Goal: Communication & Community: Answer question/provide support

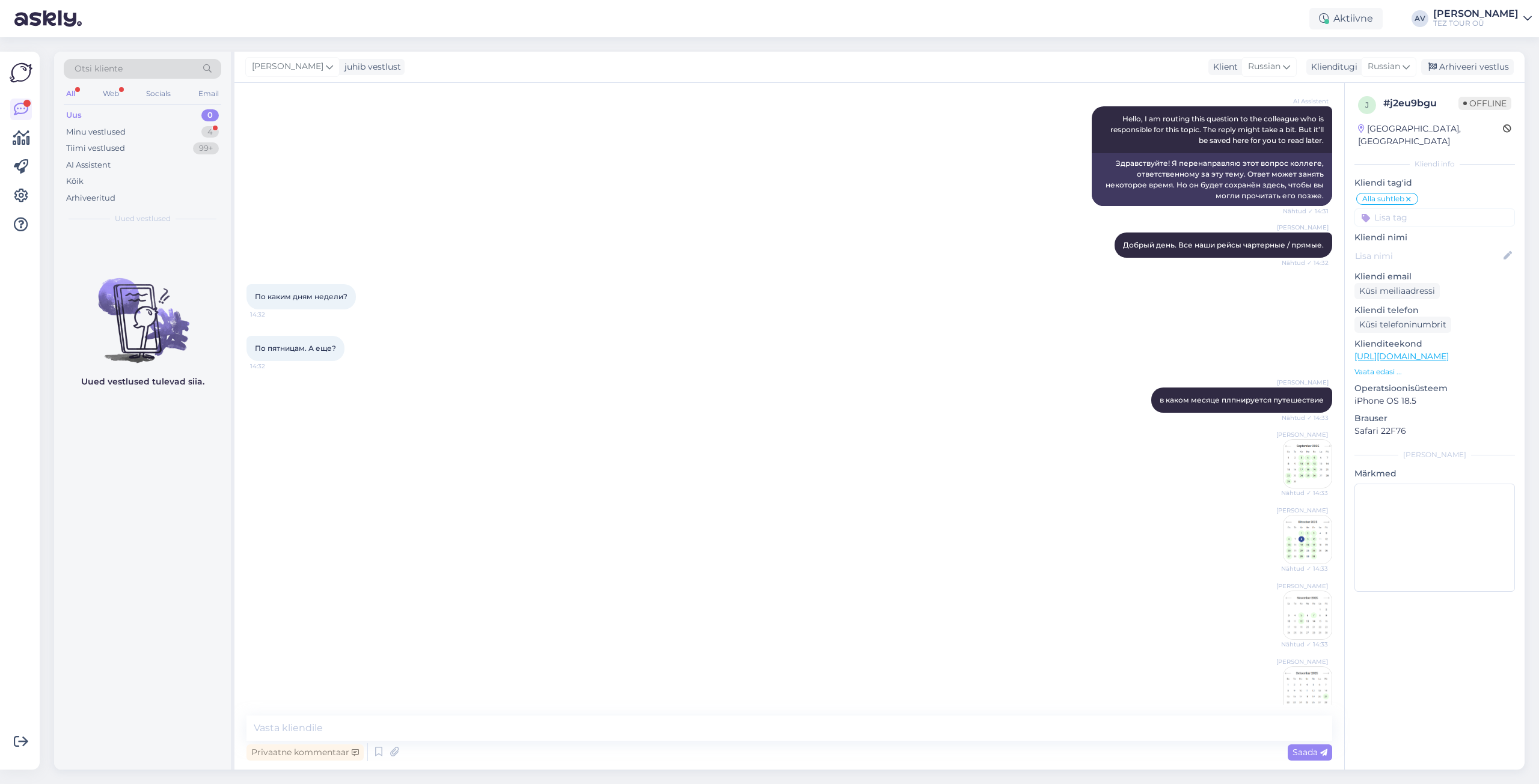
scroll to position [336, 0]
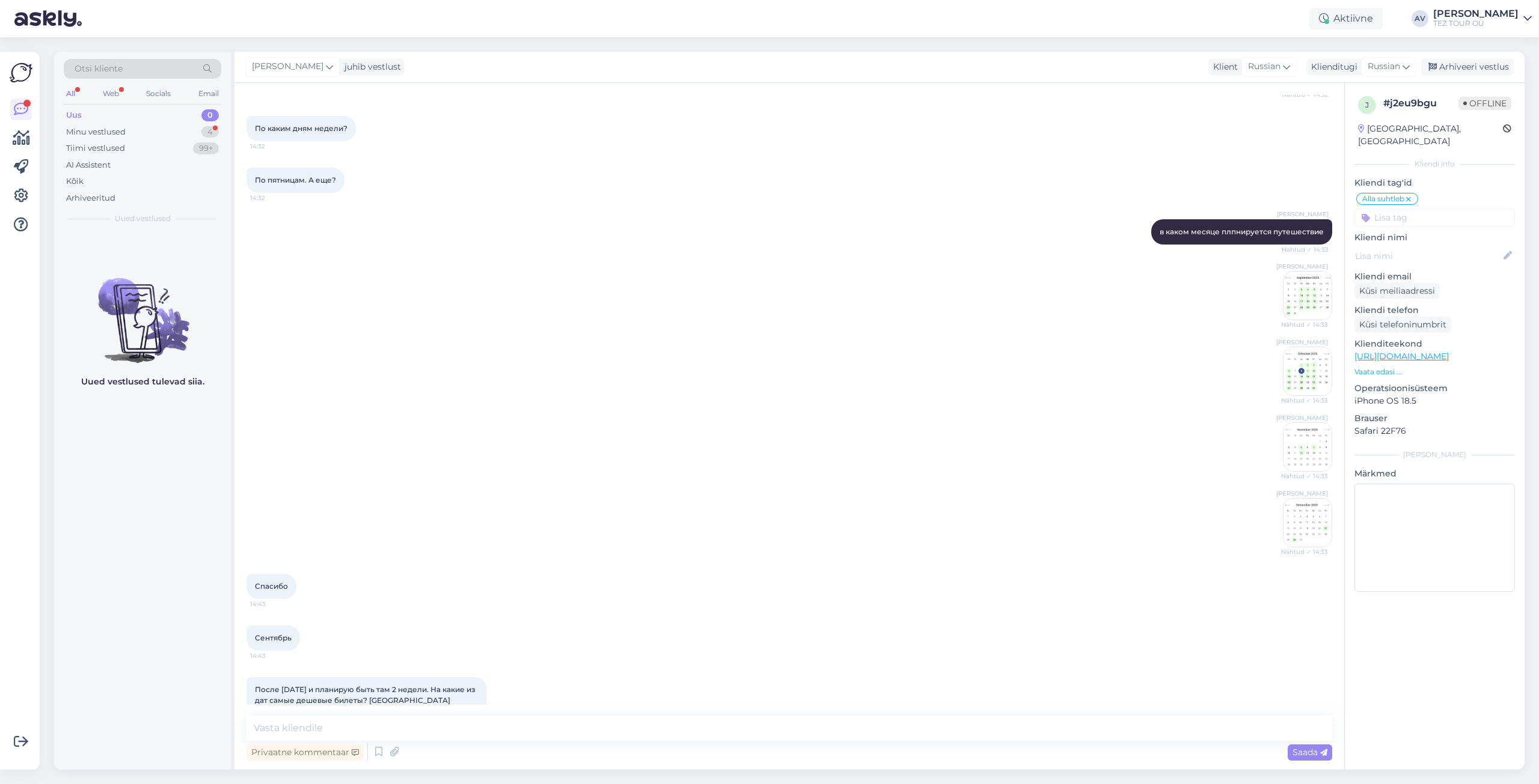
click at [805, 724] on textarea at bounding box center [789, 728] width 1086 height 26
click at [484, 727] on textarea "Уточните пожалуйста адрес почты и мы сделвем предложение." at bounding box center [789, 728] width 1086 height 26
type textarea "Уточните пожалуйста адрес почты и мы сделаем предложение."
click at [1295, 751] on span "Saada" at bounding box center [1310, 753] width 35 height 11
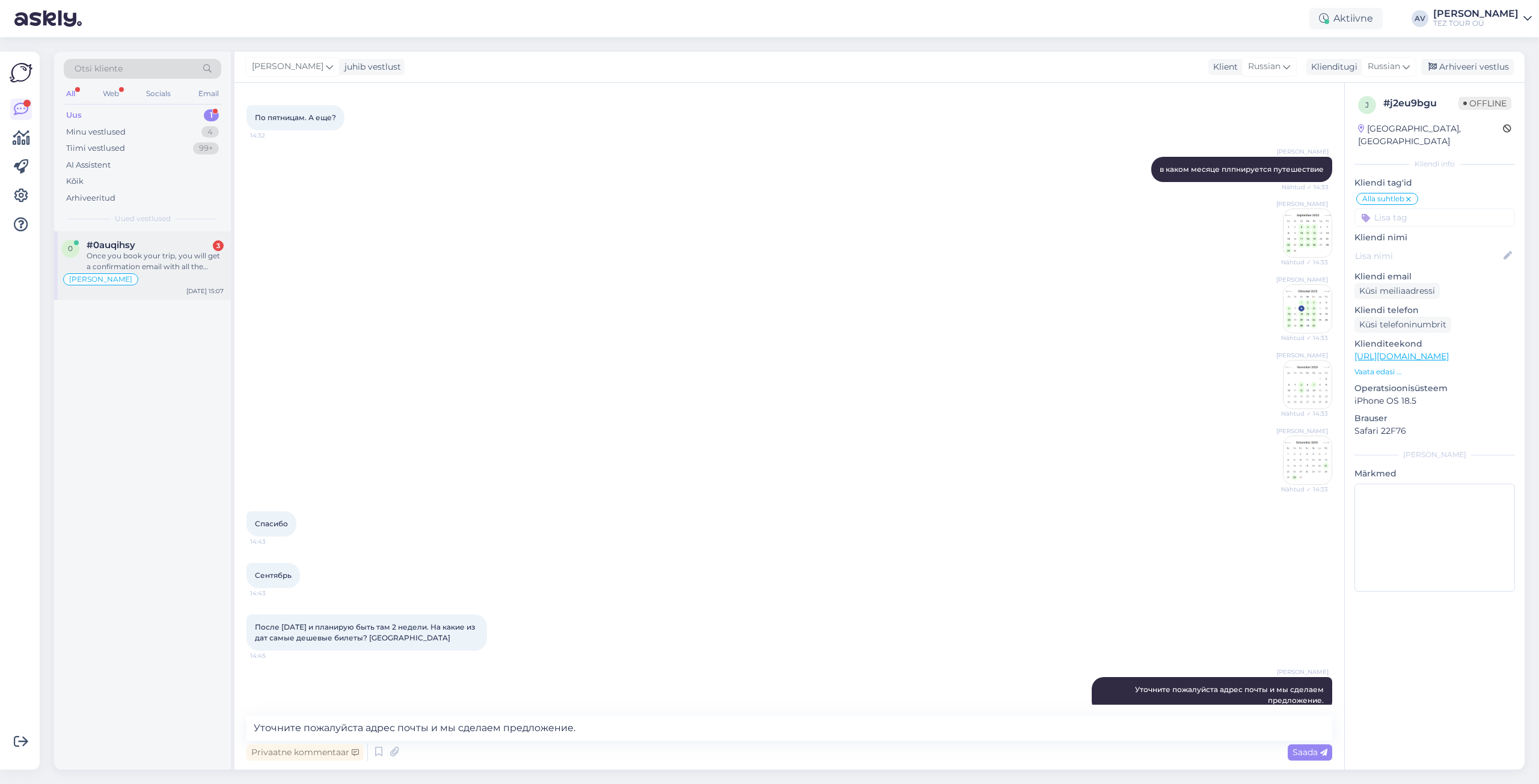
click at [163, 255] on div "Once you book your trip, you will get a confirmation email with all the details…" at bounding box center [155, 262] width 137 height 22
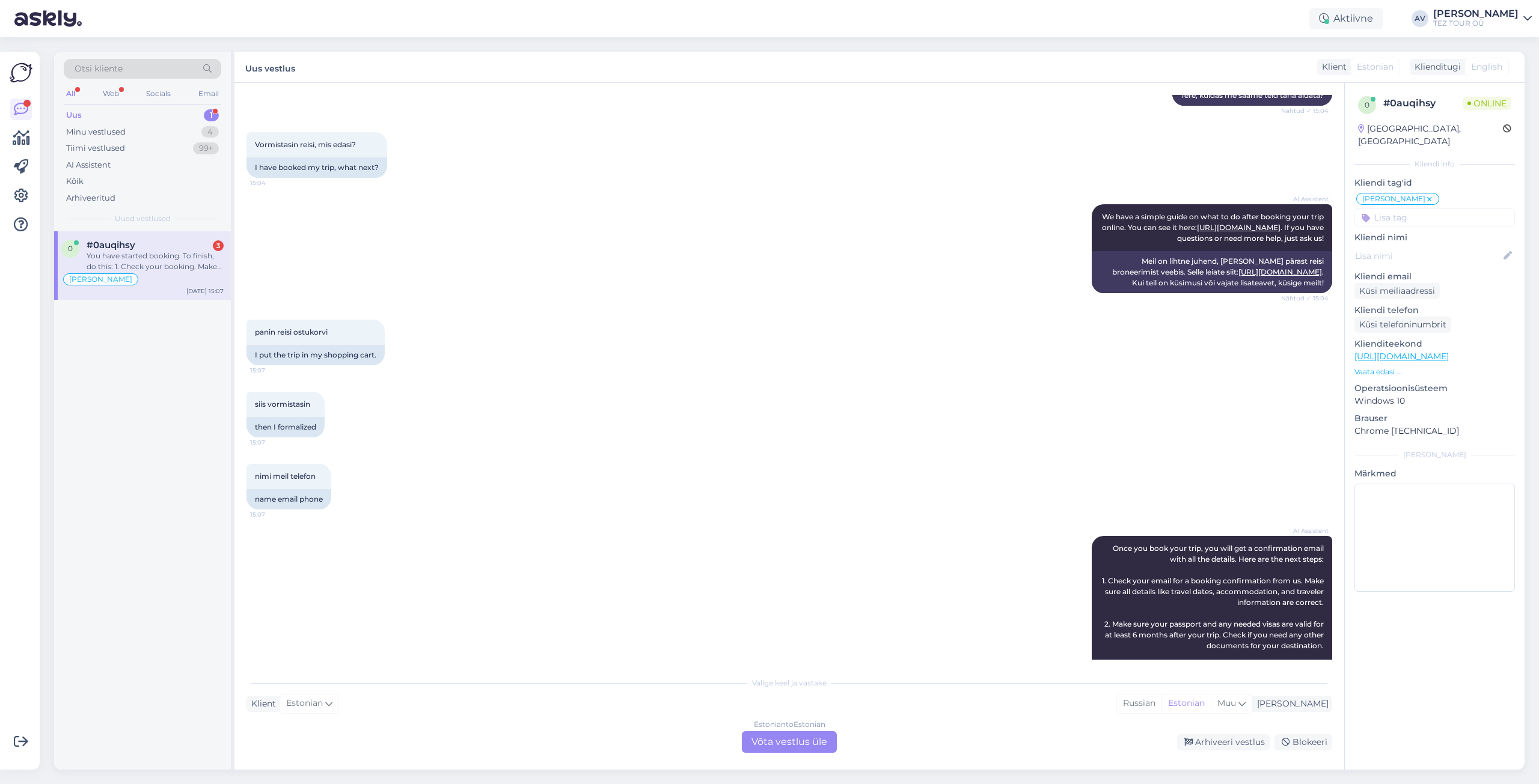
scroll to position [516, 0]
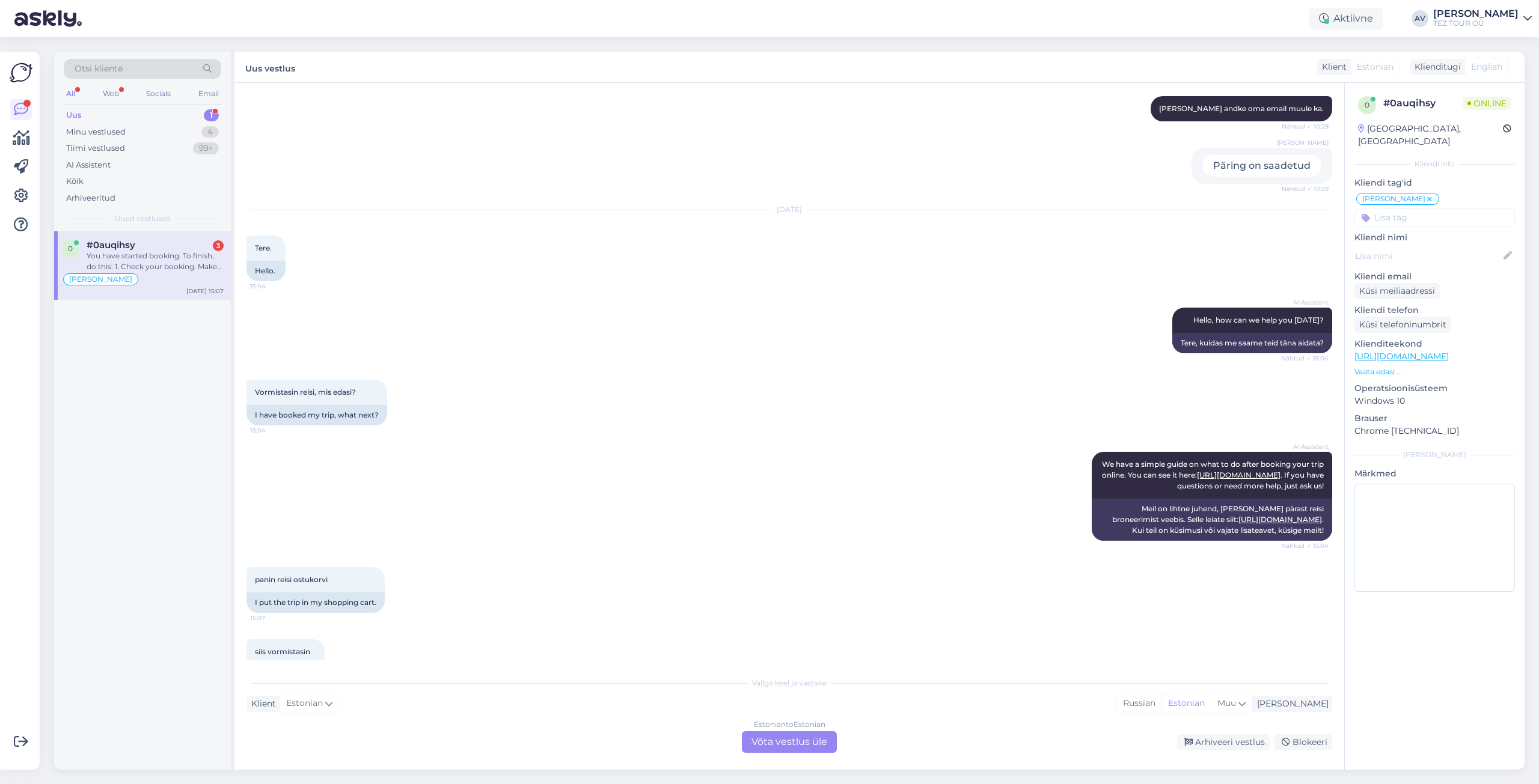
click at [784, 742] on div "Estonian to Estonian Võta vestlus üle" at bounding box center [790, 742] width 95 height 22
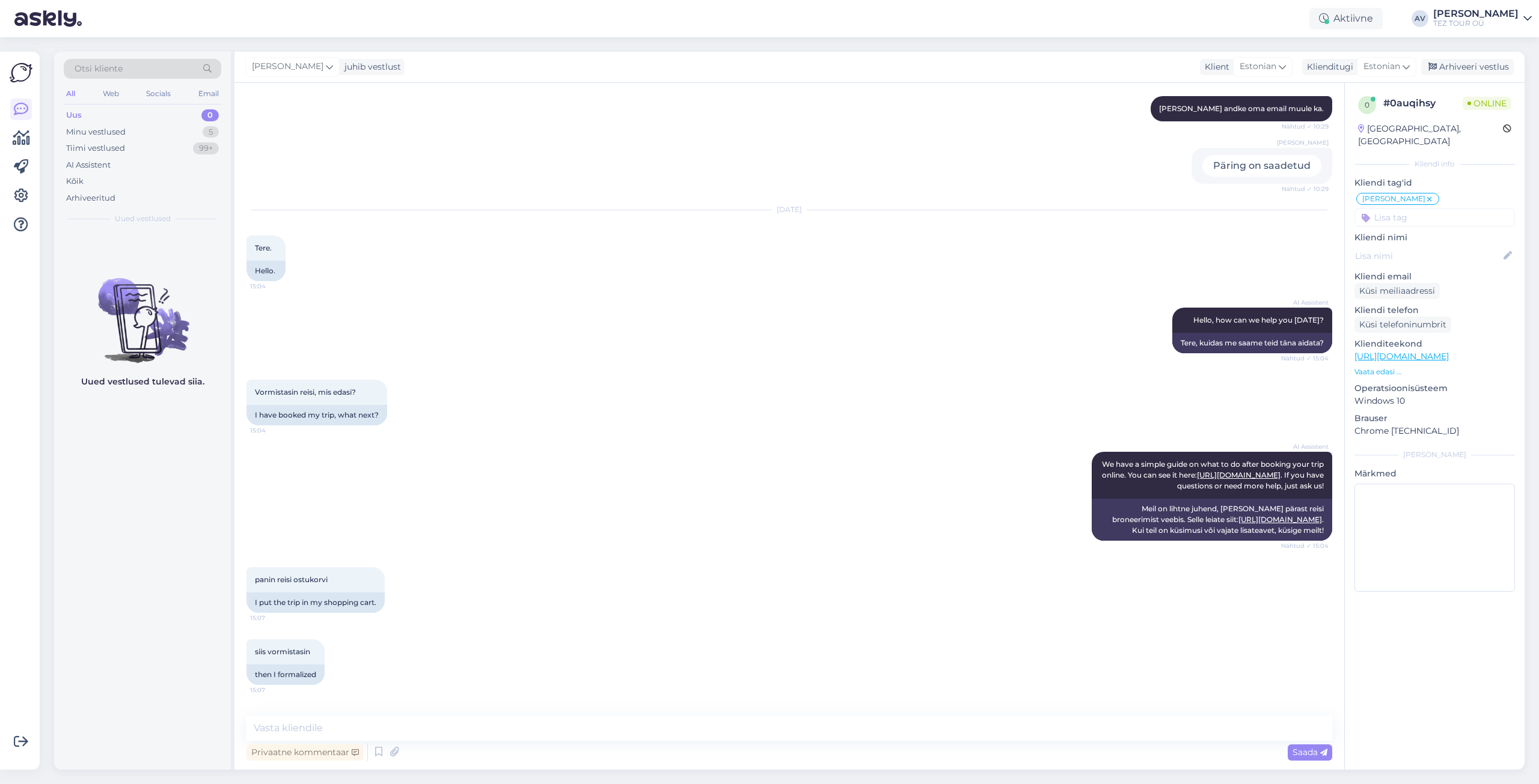
click at [1391, 209] on input at bounding box center [1434, 218] width 160 height 18
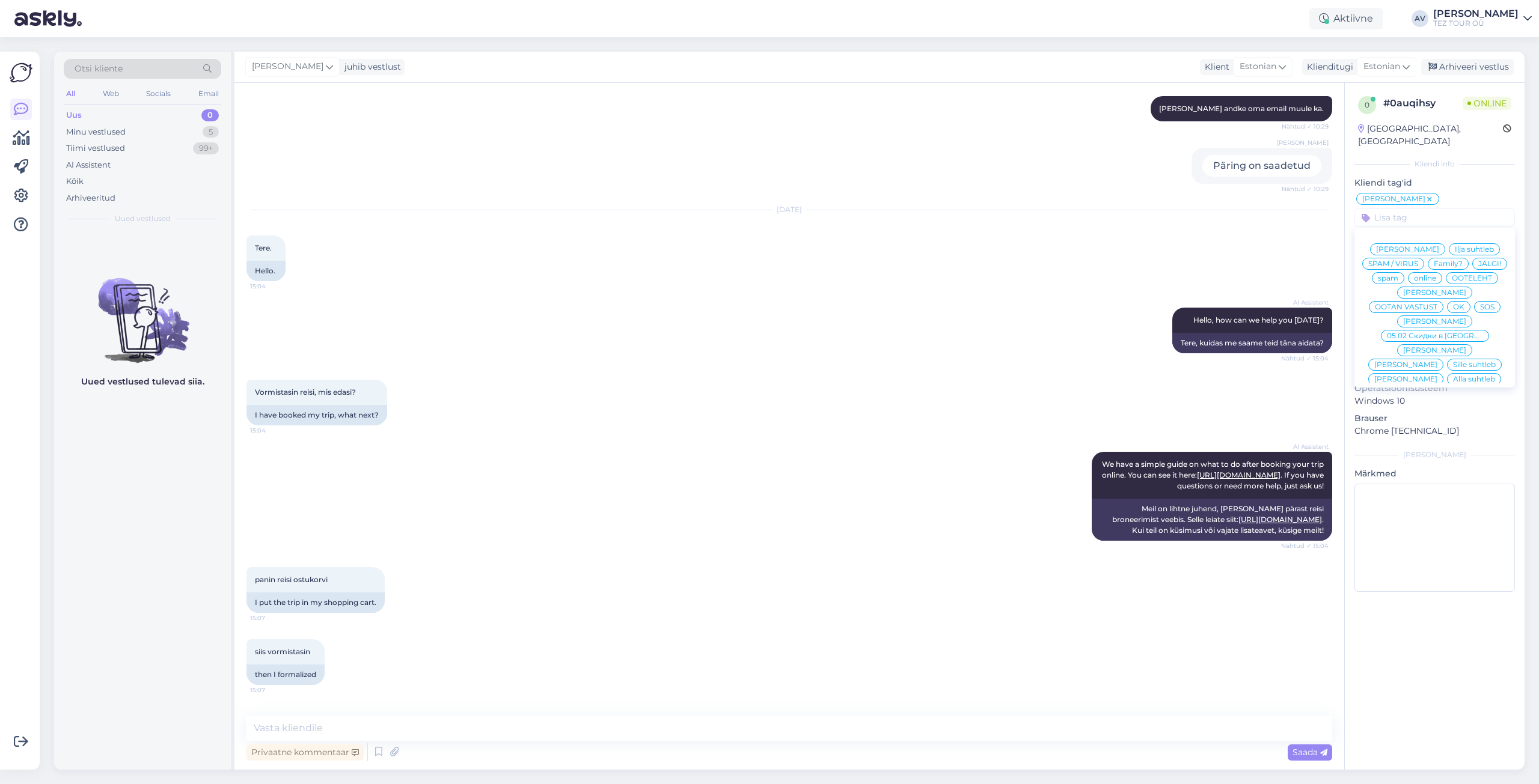
click at [1434, 318] on span "[PERSON_NAME]" at bounding box center [1434, 322] width 63 height 7
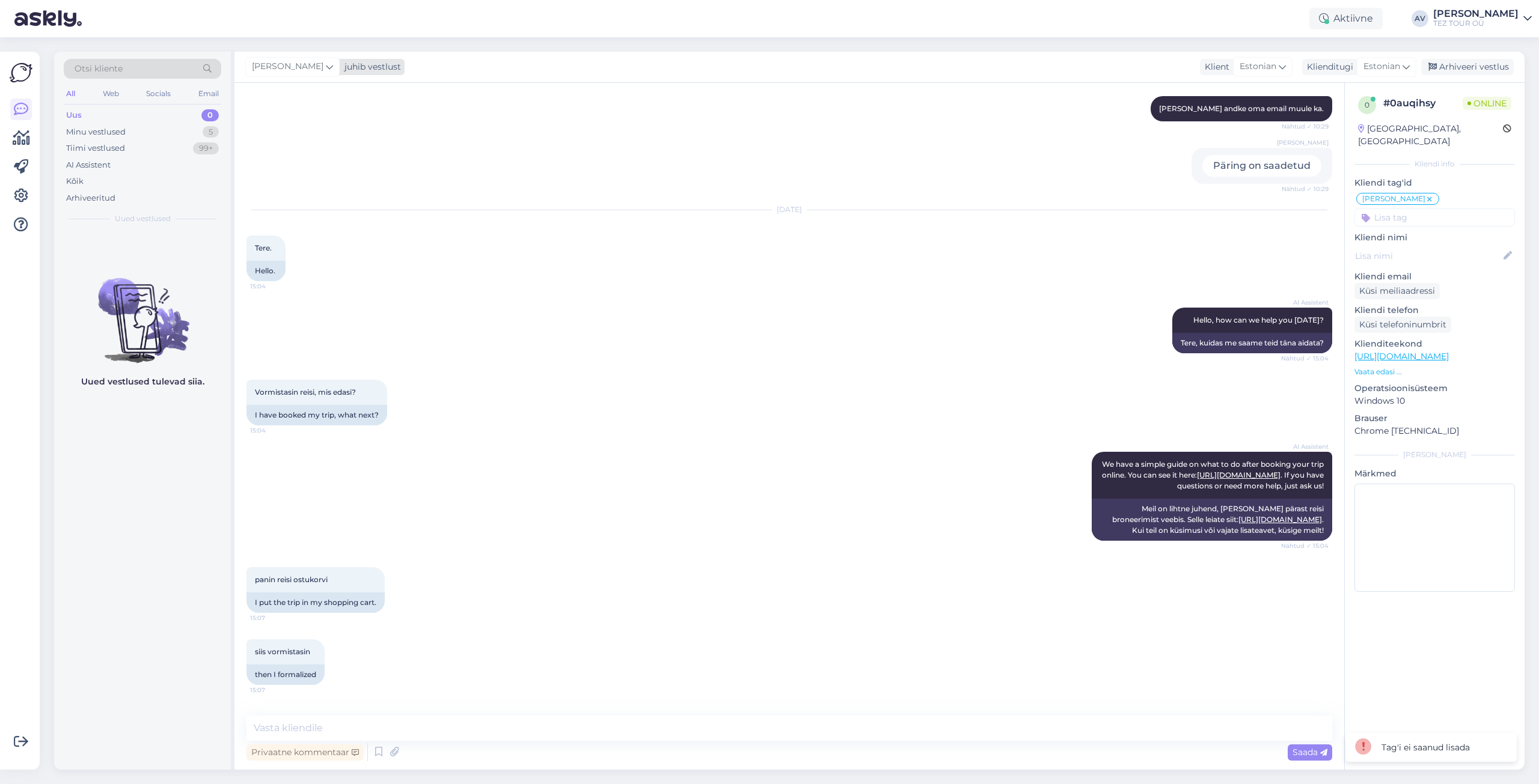
click at [325, 67] on icon at bounding box center [329, 67] width 7 height 14
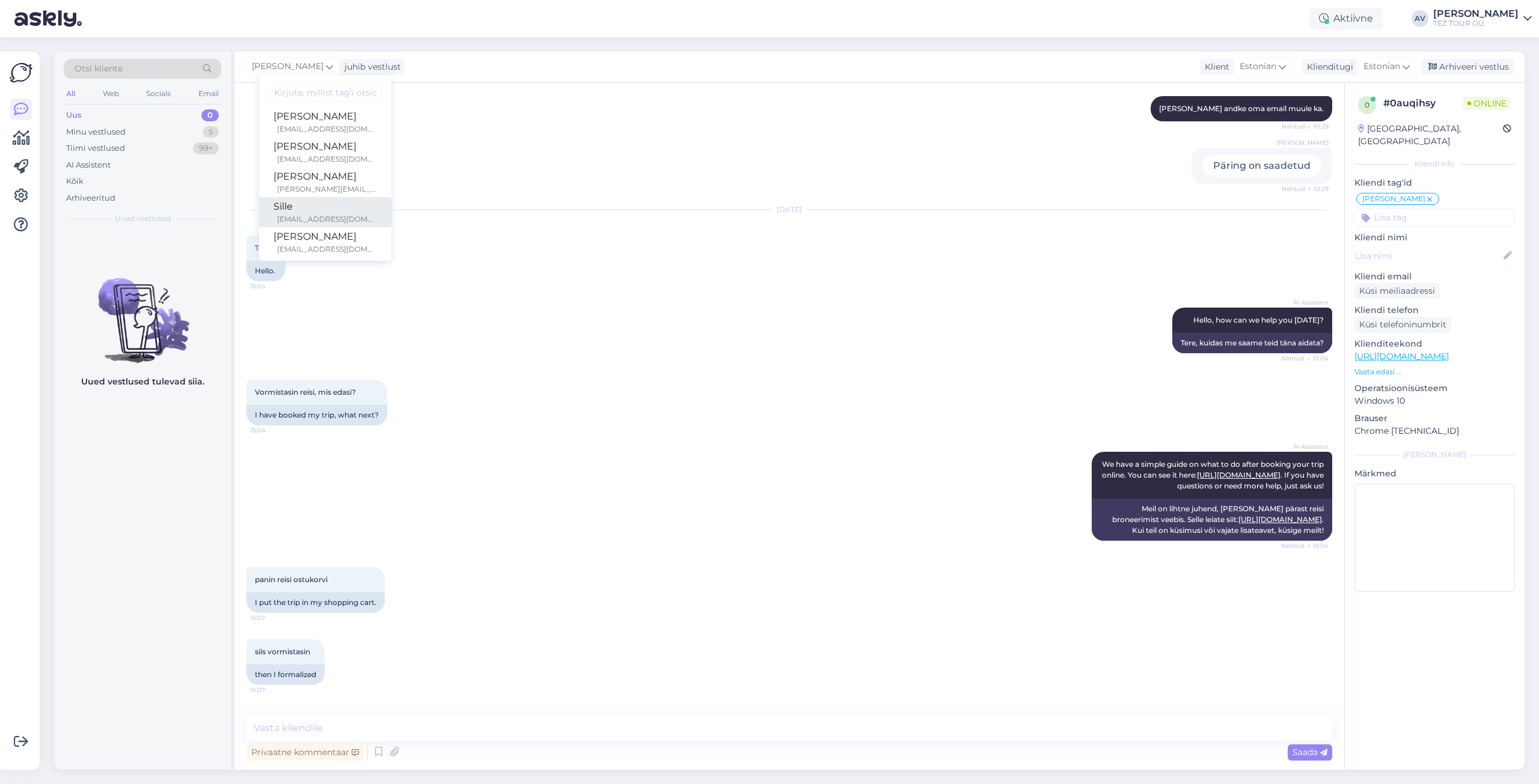
scroll to position [0, 0]
click at [306, 194] on div "[PERSON_NAME][EMAIL_ADDRESS][DOMAIN_NAME]" at bounding box center [326, 193] width 99 height 11
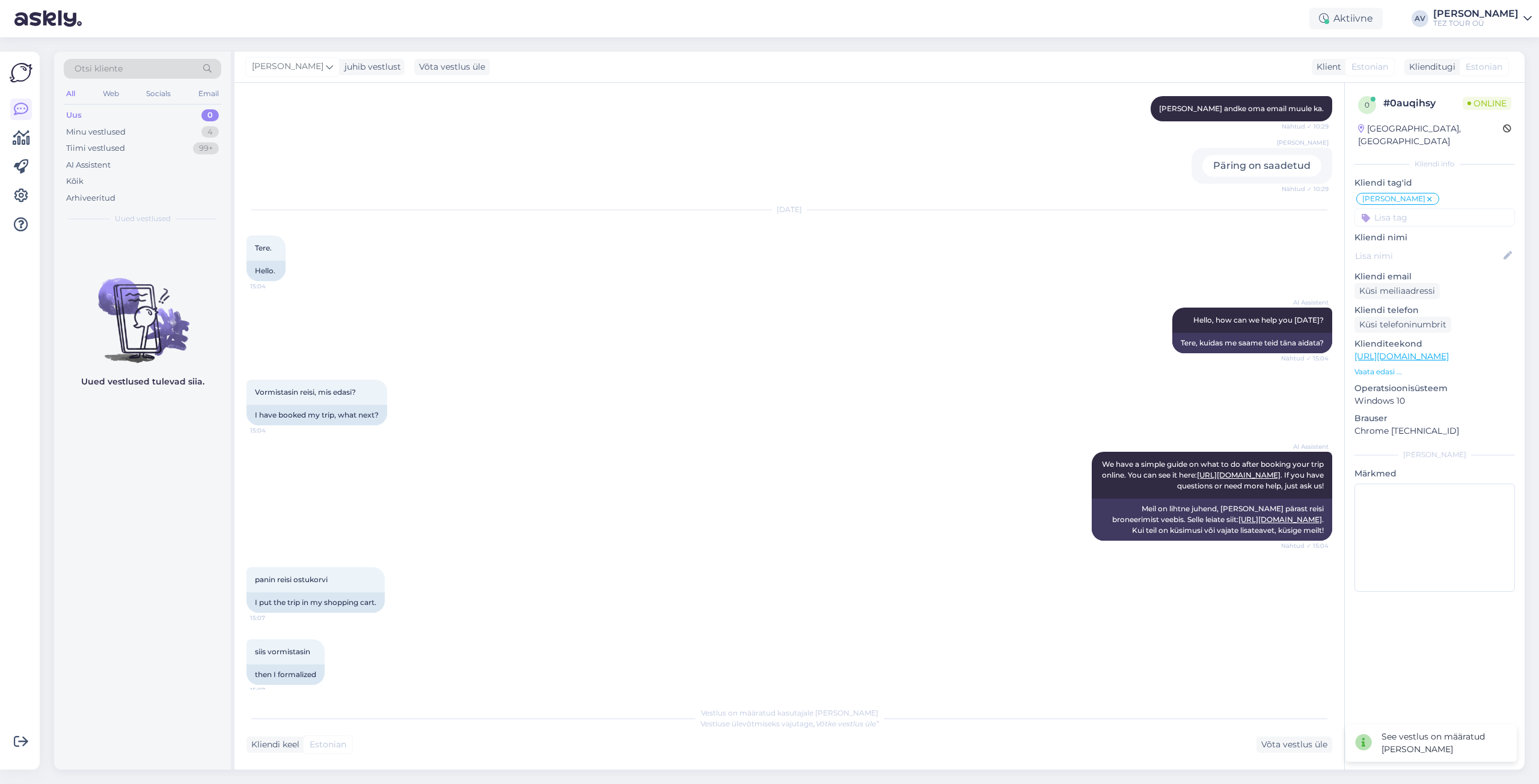
click at [82, 118] on div "Uus 0" at bounding box center [142, 115] width 158 height 16
click at [67, 133] on div "Minu vestlused" at bounding box center [96, 131] width 59 height 12
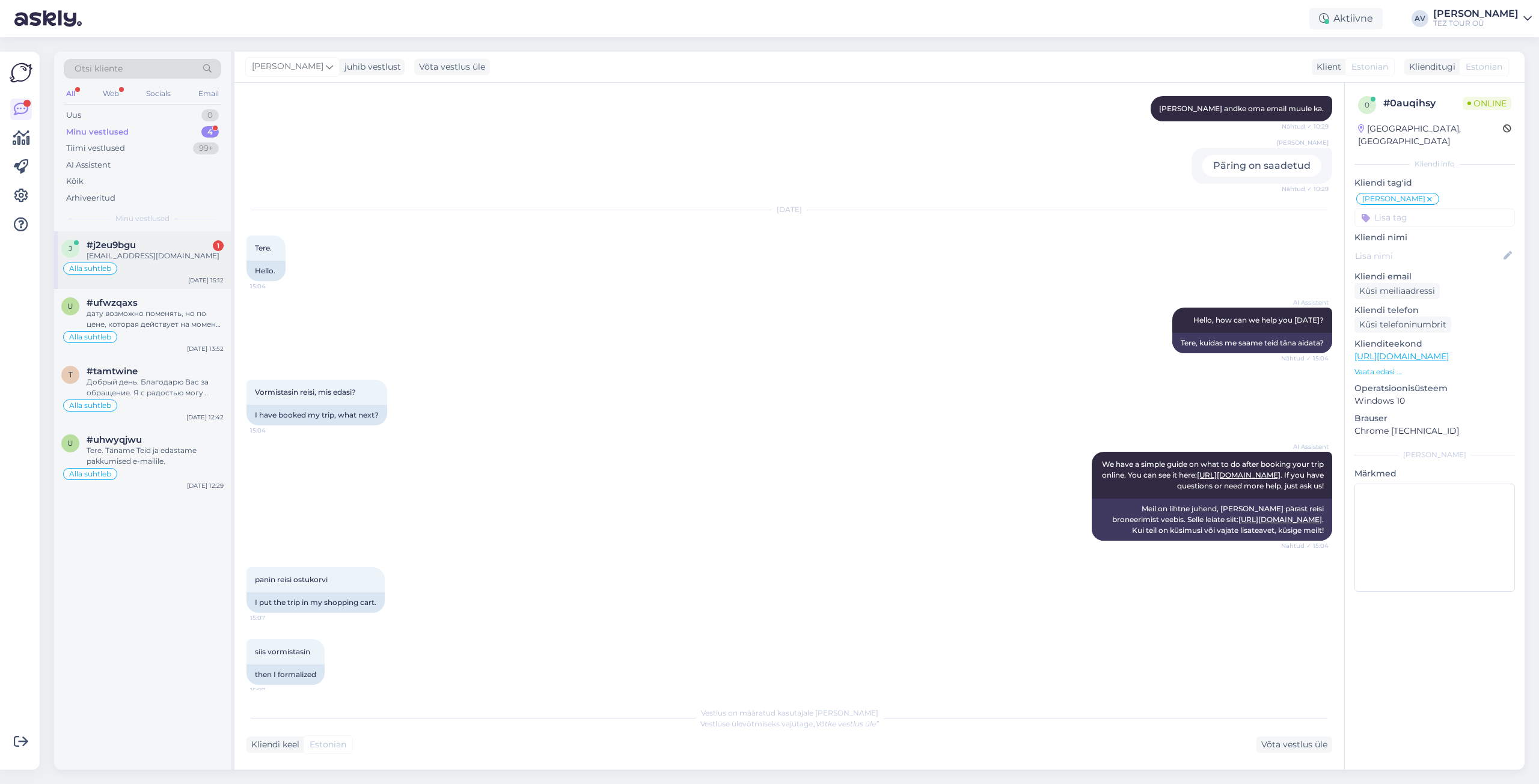
click at [165, 248] on div "#j2eu9bgu 1" at bounding box center [155, 245] width 137 height 11
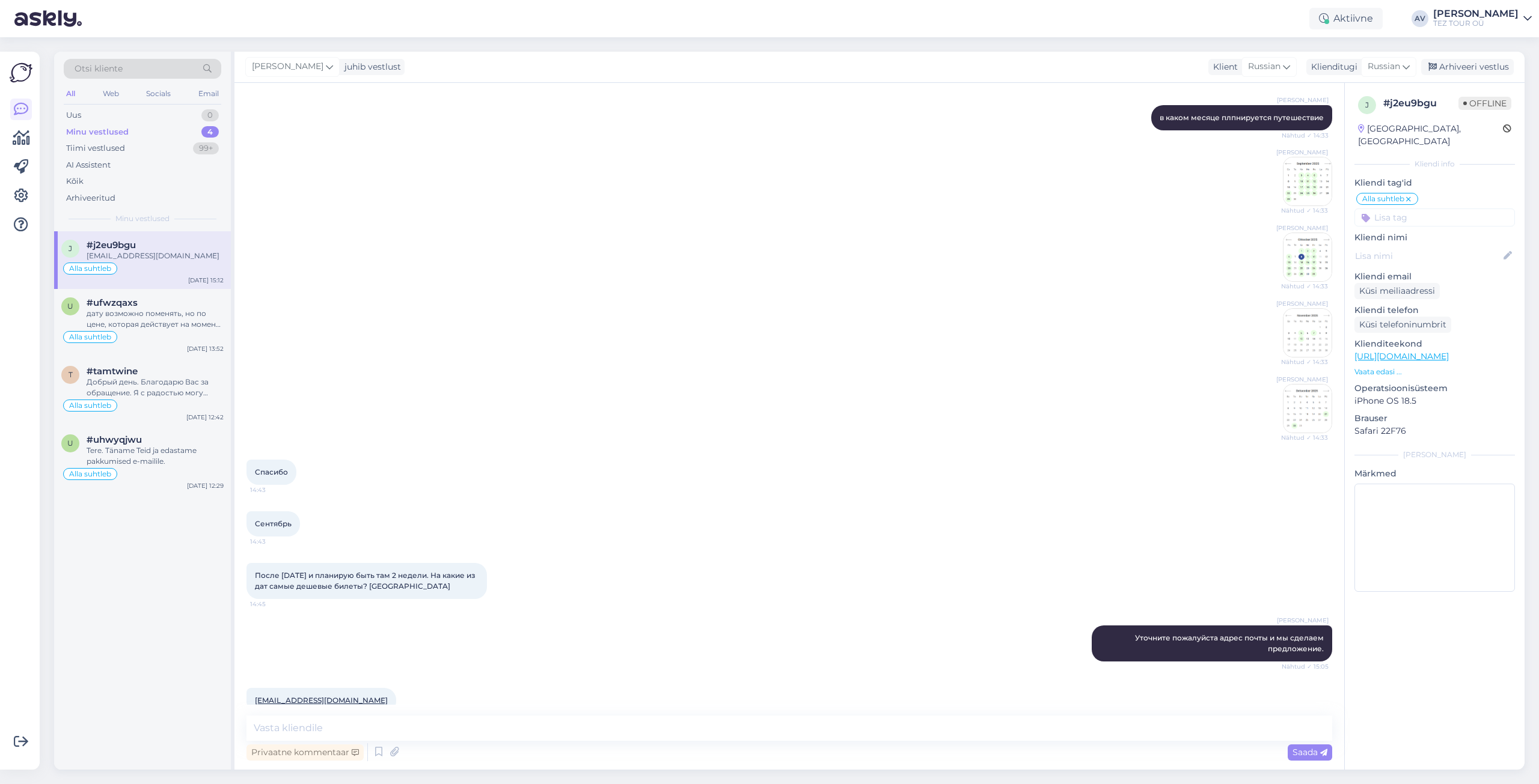
click at [1501, 468] on p "Märkmed" at bounding box center [1434, 474] width 160 height 13
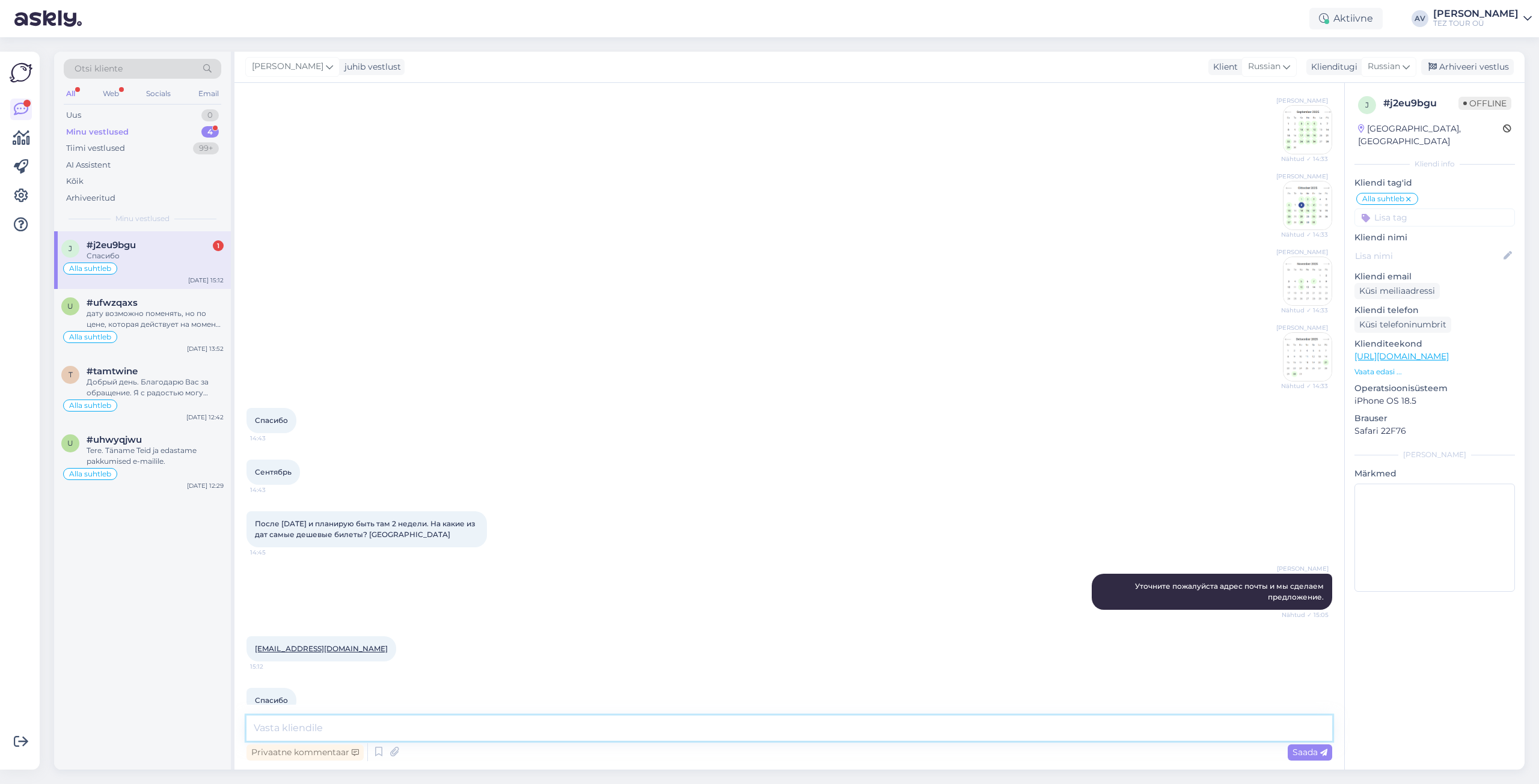
click at [511, 732] on textarea at bounding box center [789, 728] width 1086 height 26
type textarea "предложение выслано"
click at [1314, 753] on span "Saada" at bounding box center [1310, 753] width 35 height 11
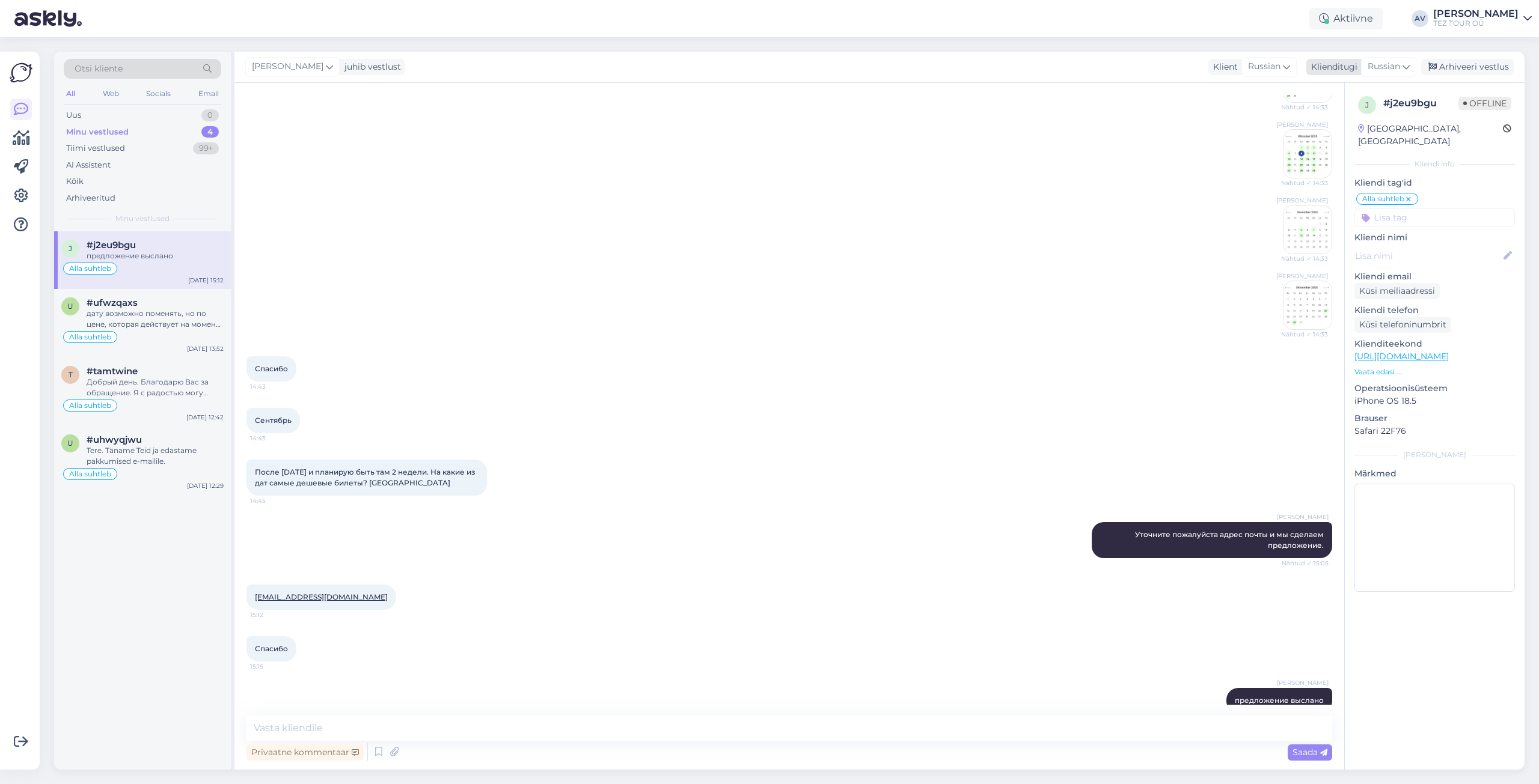
click at [1465, 65] on div "Arhiveeri vestlus" at bounding box center [1468, 67] width 93 height 16
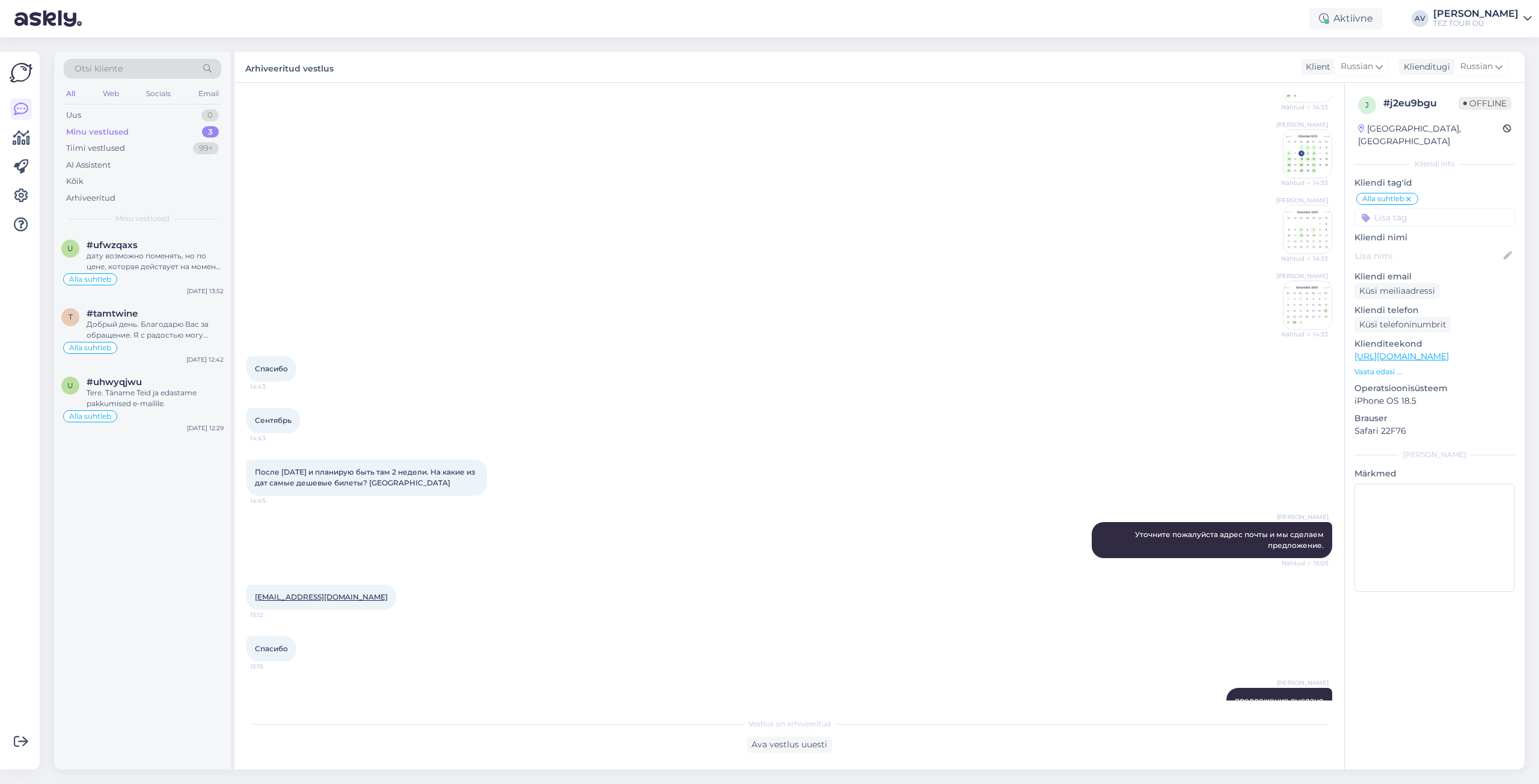
click at [180, 768] on div "u #ufwzqaxs дату возможно поменять, но по цене, которая действует на момент изм…" at bounding box center [142, 500] width 177 height 539
click at [131, 772] on div "Otsi kliente All Web Socials Email Uus 0 Minu vestlused 3 Tiimi vestlused 99+ A…" at bounding box center [792, 411] width 1492 height 748
